Goal: Information Seeking & Learning: Learn about a topic

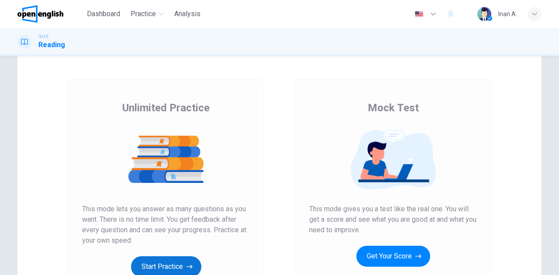
scroll to position [58, 0]
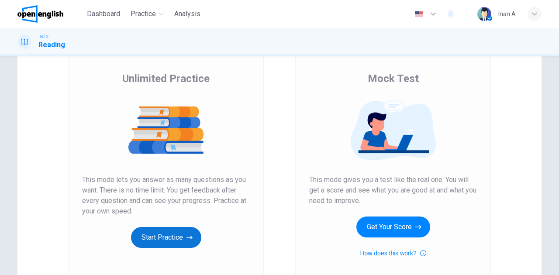
click at [169, 238] on button "Start Practice" at bounding box center [166, 237] width 70 height 21
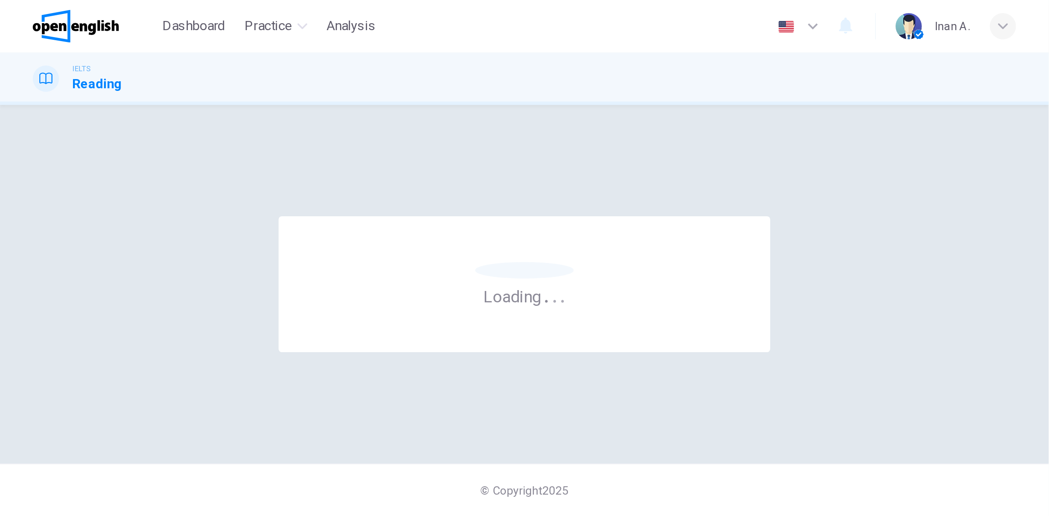
scroll to position [0, 0]
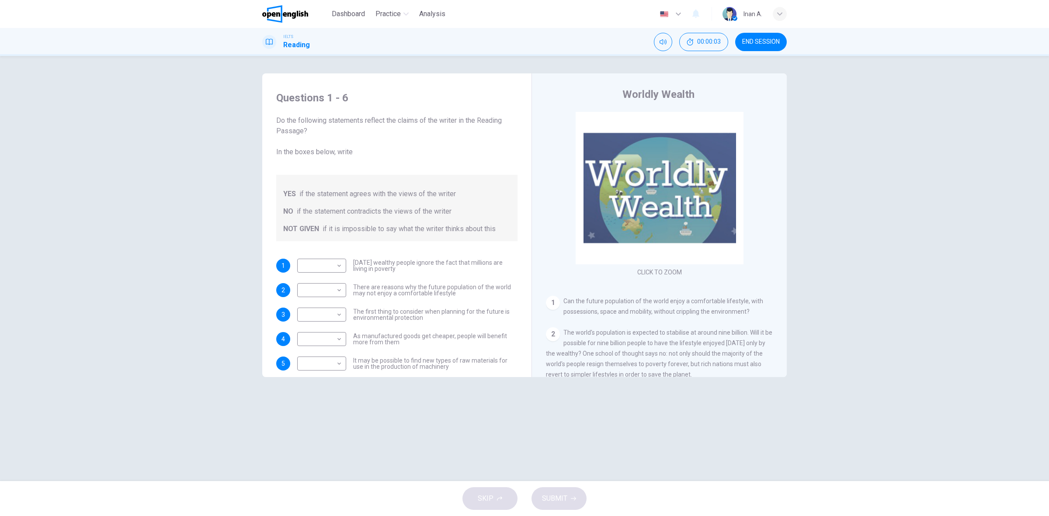
drag, startPoint x: 559, startPoint y: 9, endPoint x: 799, endPoint y: 267, distance: 352.2
click at [559, 267] on div "Questions 1 - 6 Do the following statements reflect the claims of the writer in…" at bounding box center [524, 268] width 552 height 390
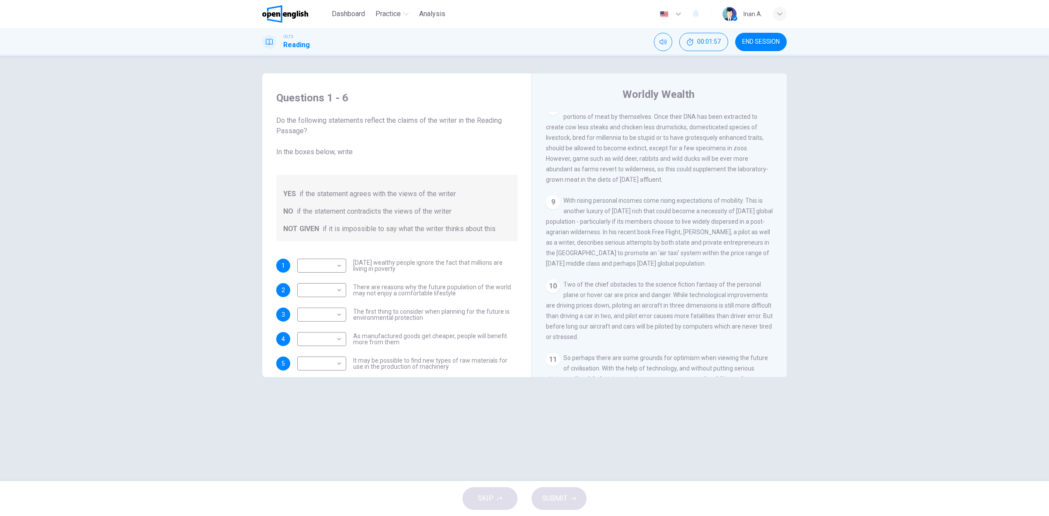
scroll to position [769, 0]
click at [559, 275] on div "Questions 1 - 6 Do the following statements reflect the claims of the writer in…" at bounding box center [524, 268] width 1049 height 425
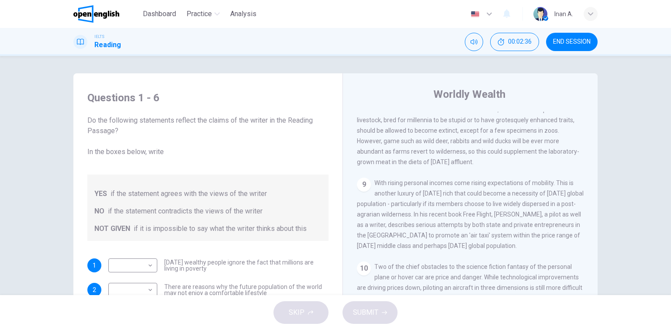
scroll to position [789, 0]
drag, startPoint x: 1039, startPoint y: 0, endPoint x: 55, endPoint y: 162, distance: 997.3
click at [50, 161] on div "Questions 1 - 6 Do the following statements reflect the claims of the writer in…" at bounding box center [335, 175] width 671 height 239
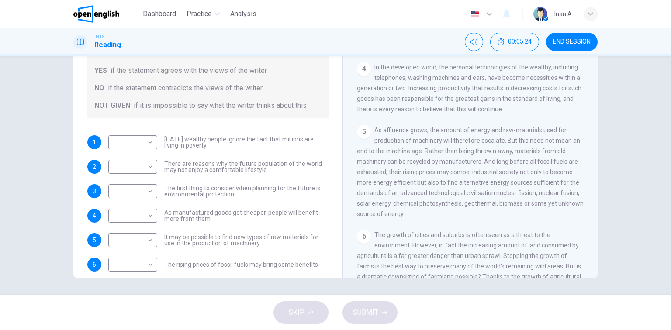
scroll to position [35, 0]
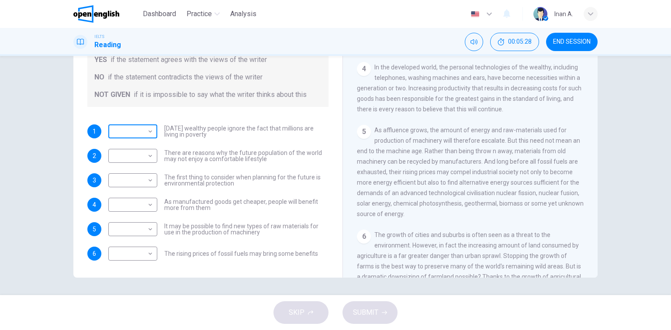
click at [149, 133] on body "This site uses cookies, as explained in our Privacy Policy . If you agree to th…" at bounding box center [335, 165] width 671 height 330
type input "*********"
click at [150, 157] on body "This site uses cookies, as explained in our Privacy Policy . If you agree to th…" at bounding box center [335, 165] width 671 height 330
click at [135, 275] on li "YES" at bounding box center [335, 335] width 671 height 10
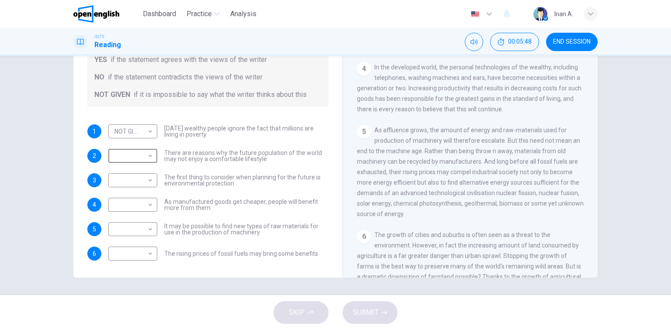
type input "***"
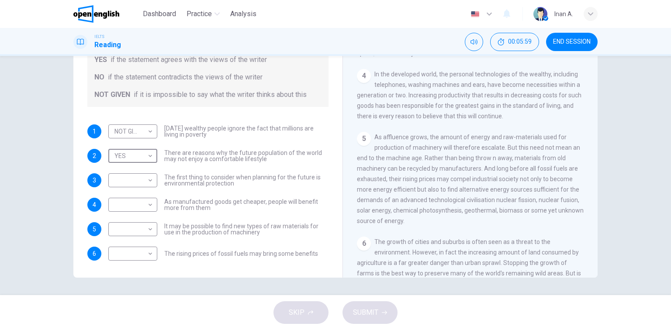
scroll to position [328, 0]
click at [140, 184] on body "This site uses cookies, as explained in our Privacy Policy . If you agree to th…" at bounding box center [335, 165] width 671 height 330
click at [135, 275] on li "YES" at bounding box center [335, 335] width 671 height 10
type input "***"
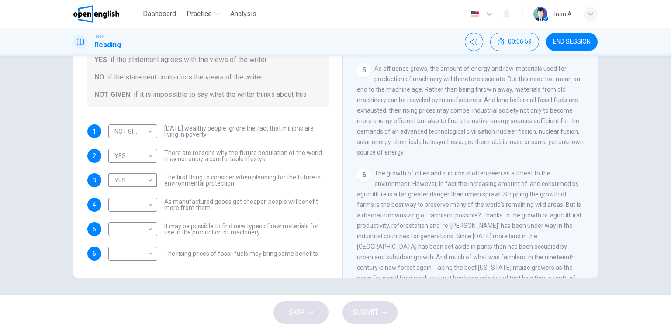
scroll to position [399, 0]
click at [149, 206] on body "This site uses cookies, as explained in our Privacy Policy . If you agree to th…" at bounding box center [335, 165] width 671 height 330
click at [144, 275] on li "YES" at bounding box center [335, 335] width 671 height 10
type input "***"
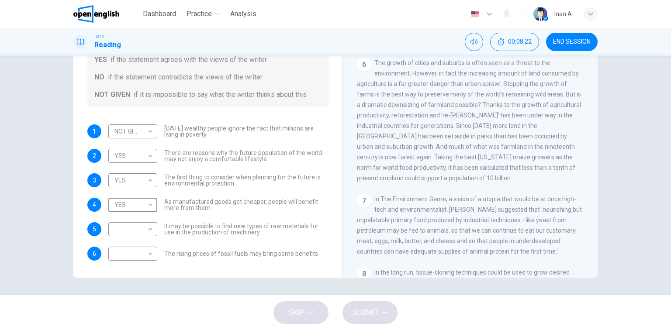
scroll to position [507, 0]
click at [148, 229] on body "This site uses cookies, as explained in our Privacy Policy . If you agree to th…" at bounding box center [335, 165] width 671 height 330
type input "**"
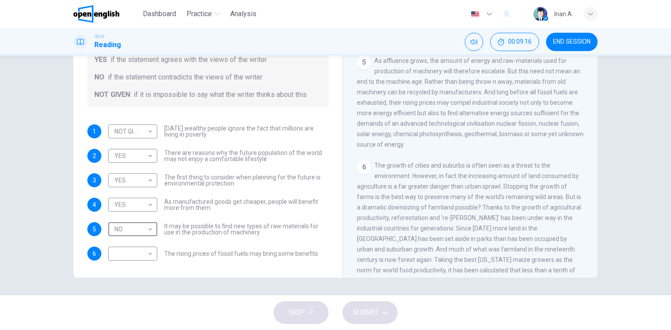
scroll to position [402, 0]
click at [135, 250] on body "This site uses cookies, as explained in our Privacy Policy . If you agree to th…" at bounding box center [335, 165] width 671 height 330
click at [132, 275] on li "YES" at bounding box center [335, 335] width 671 height 10
type input "***"
click at [360, 275] on span "SUBMIT" at bounding box center [365, 313] width 25 height 12
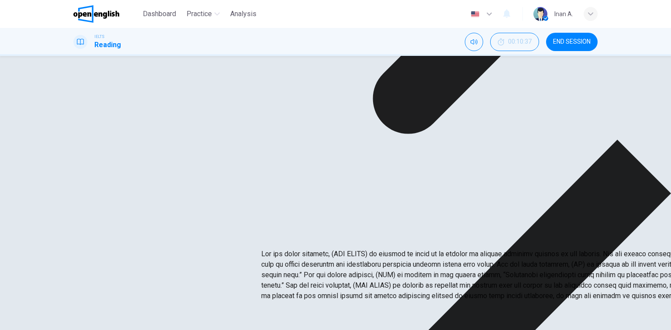
drag, startPoint x: 319, startPoint y: 135, endPoint x: 351, endPoint y: 139, distance: 33.0
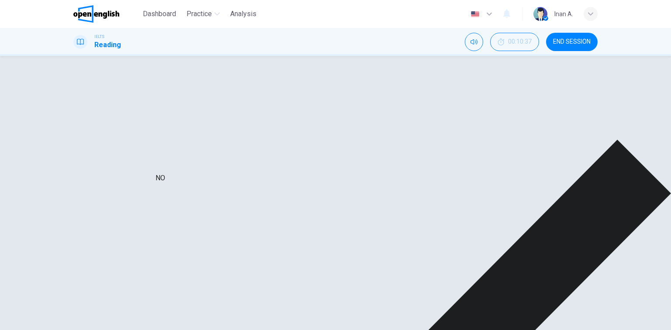
click at [122, 195] on div "YES" at bounding box center [142, 207] width 69 height 25
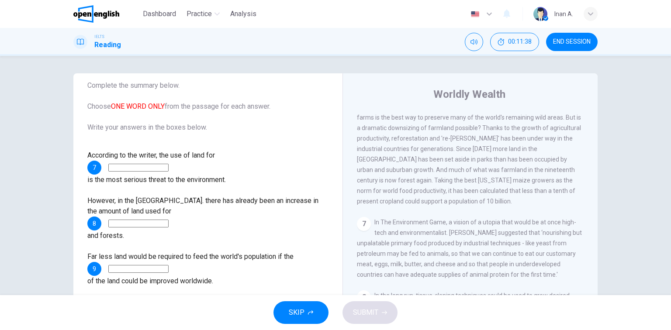
scroll to position [594, 0]
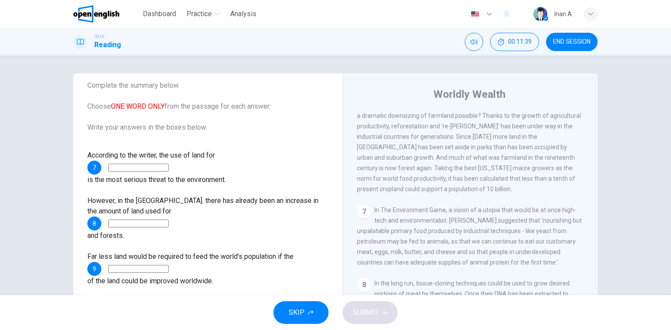
click at [166, 168] on input at bounding box center [138, 168] width 60 height 8
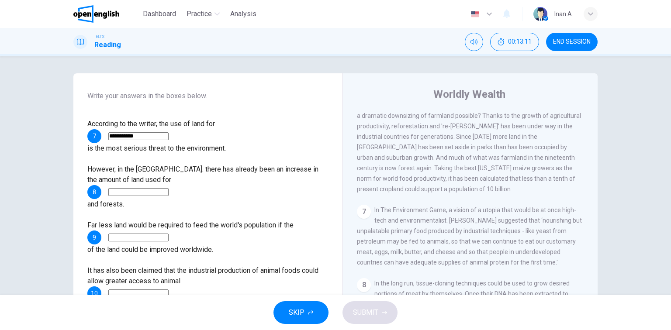
type input "**********"
click at [169, 188] on input at bounding box center [138, 192] width 60 height 8
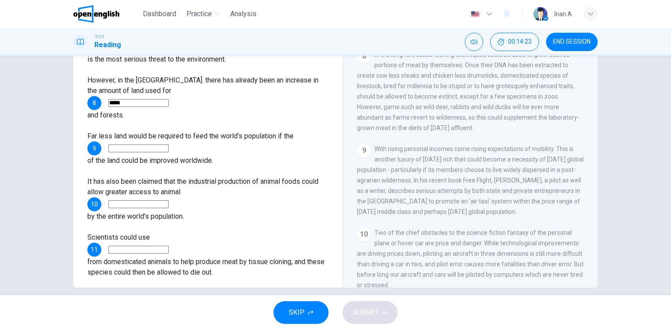
scroll to position [99, 0]
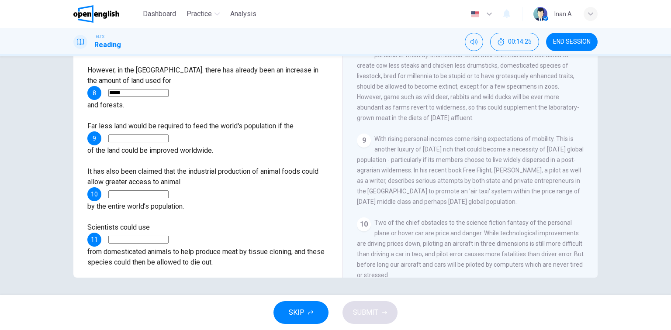
type input "*****"
drag, startPoint x: 103, startPoint y: 103, endPoint x: 125, endPoint y: 128, distance: 32.8
click at [123, 122] on span "Far less land would be required to feed the world's population if the" at bounding box center [190, 126] width 206 height 8
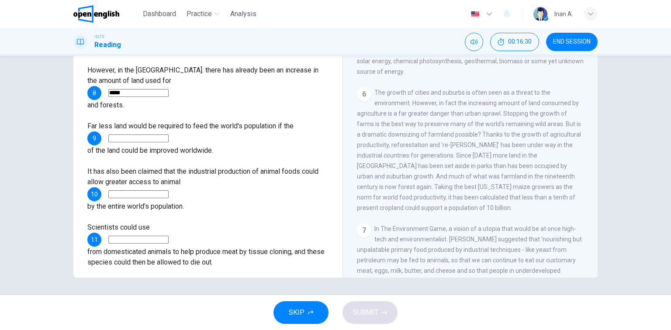
scroll to position [465, 0]
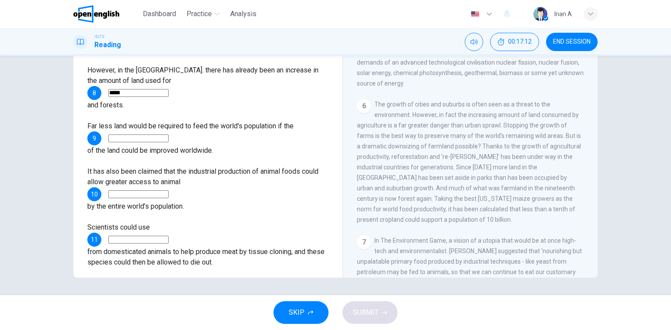
click at [492, 149] on span "The growth of cities and suburbs is often seen as a threat to the environment. …" at bounding box center [469, 162] width 224 height 122
click at [169, 135] on input at bounding box center [138, 139] width 60 height 8
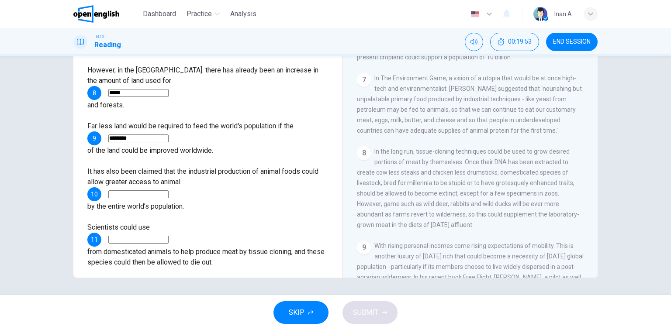
scroll to position [639, 0]
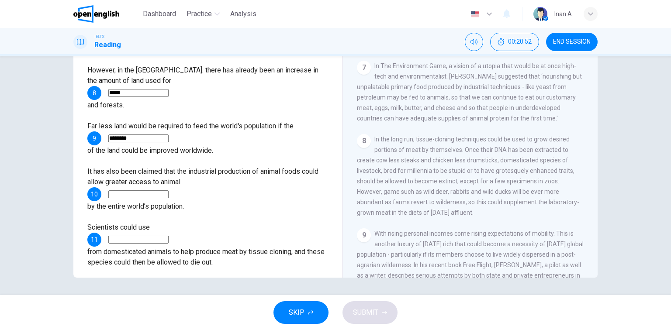
type input "********"
click at [169, 236] on input at bounding box center [138, 240] width 60 height 8
type input "*******"
click at [169, 275] on input at bounding box center [138, 296] width 60 height 8
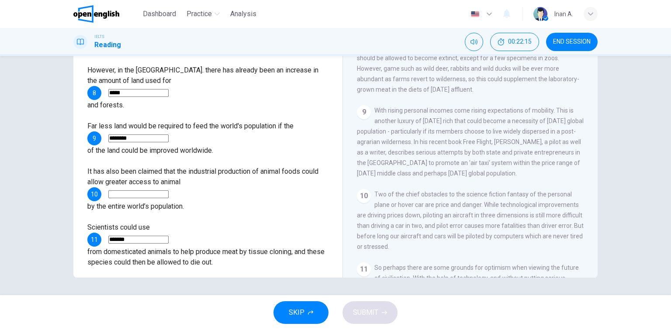
scroll to position [779, 0]
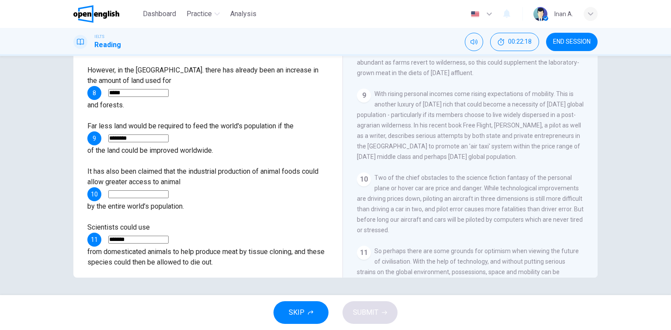
click at [169, 275] on input at bounding box center [138, 296] width 60 height 8
type input "********"
drag, startPoint x: 267, startPoint y: 172, endPoint x: 267, endPoint y: 163, distance: 9.2
click at [267, 170] on div "It has also been claimed that the industrial production of animal foods could a…" at bounding box center [207, 188] width 241 height 45
click at [169, 191] on input at bounding box center [138, 195] width 60 height 8
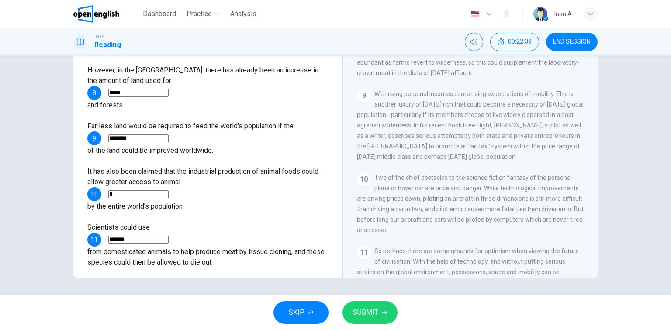
type input "*"
click at [369, 275] on span "SUBMIT" at bounding box center [365, 313] width 25 height 12
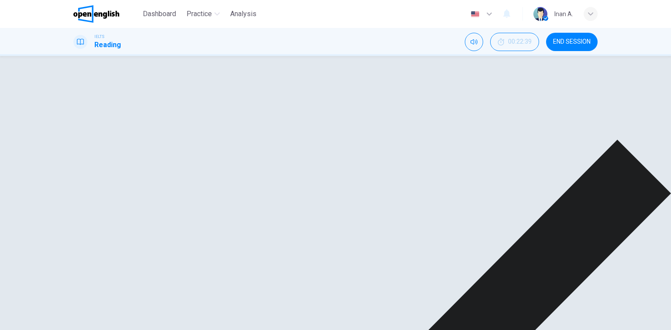
scroll to position [66, 0]
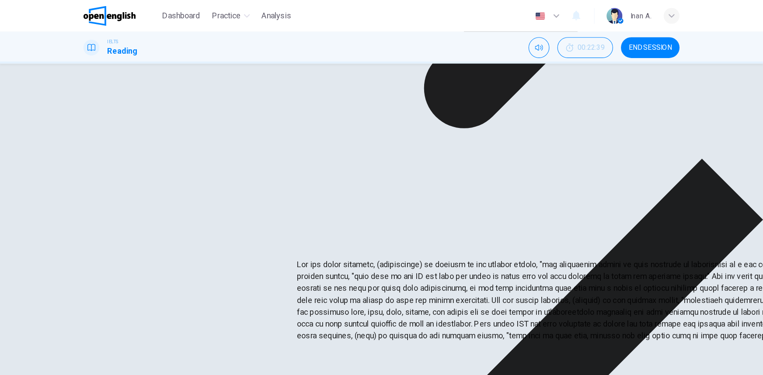
scroll to position [35, 0]
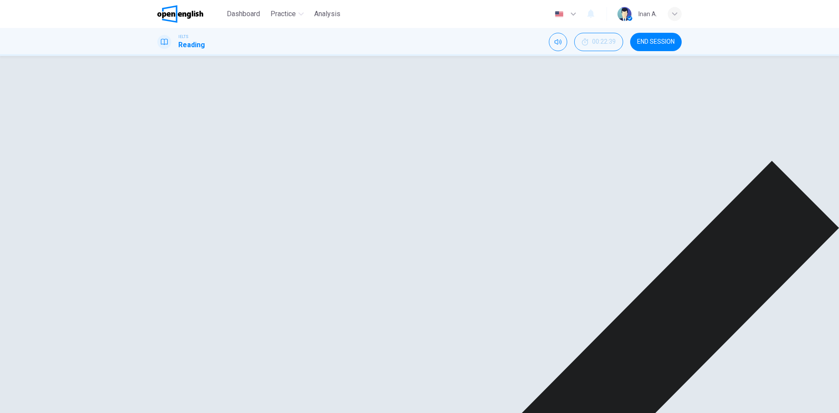
scroll to position [67, 0]
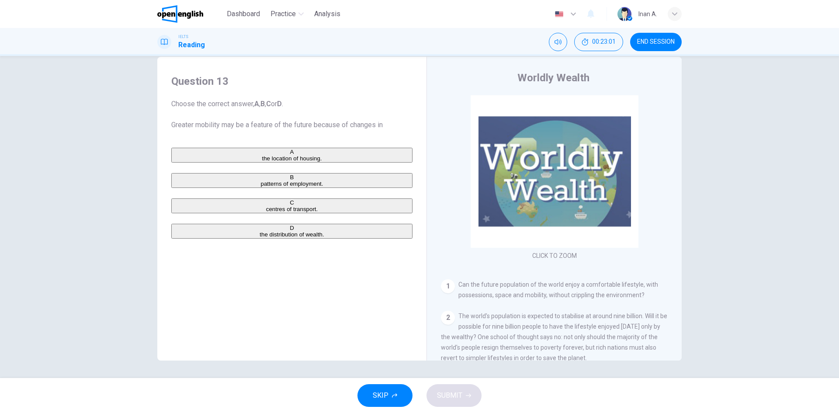
click at [180, 231] on div "D" at bounding box center [291, 228] width 239 height 7
click at [475, 275] on button "SUBMIT" at bounding box center [453, 395] width 55 height 23
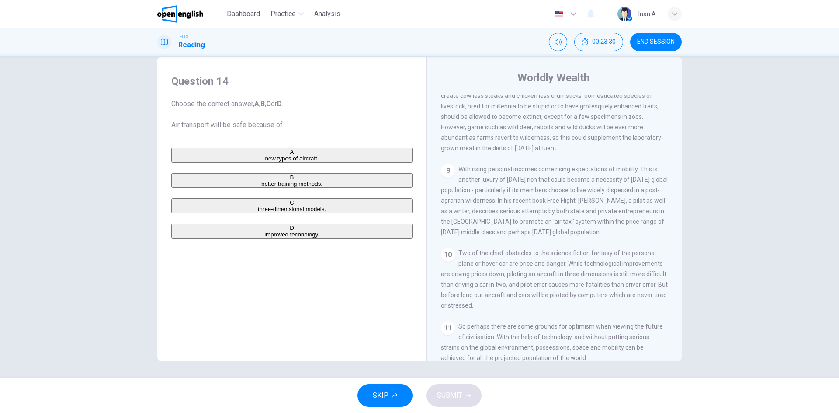
scroll to position [821, 0]
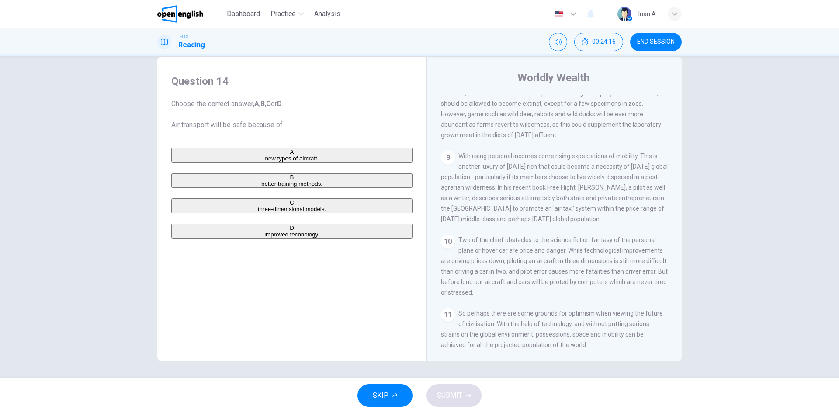
click at [264, 238] on span "improved technology." at bounding box center [291, 234] width 55 height 7
click at [453, 275] on span "SUBMIT" at bounding box center [449, 395] width 25 height 12
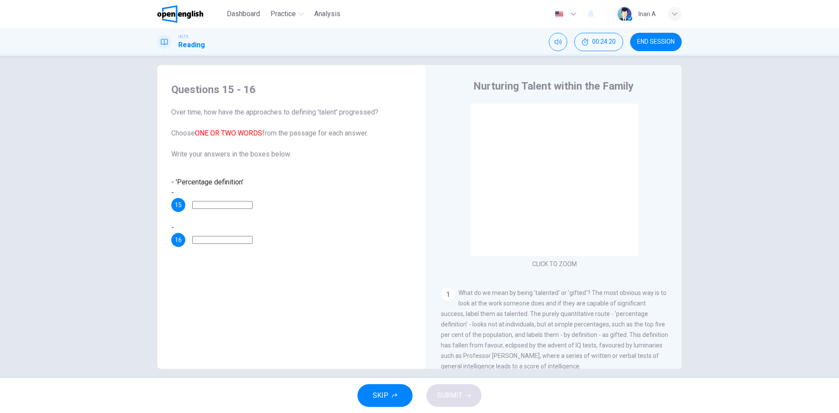
scroll to position [0, 0]
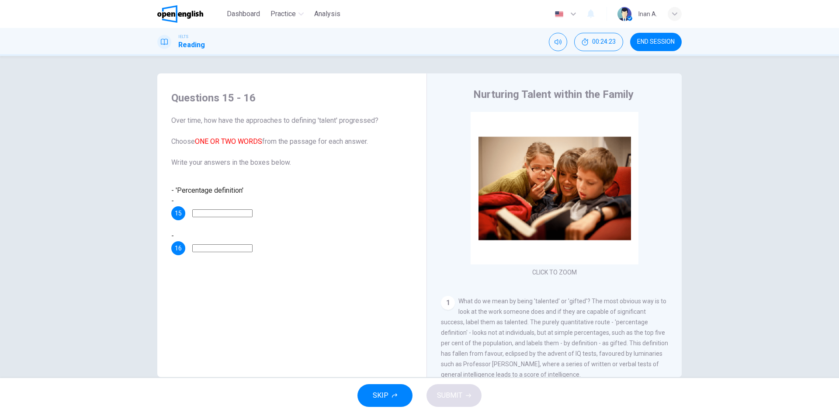
click at [177, 11] on img at bounding box center [180, 13] width 46 height 17
